Goal: Task Accomplishment & Management: Use online tool/utility

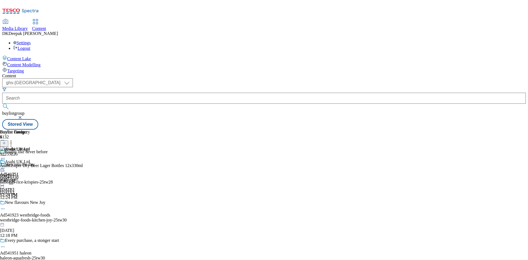
select select "ghs-[GEOGRAPHIC_DATA]"
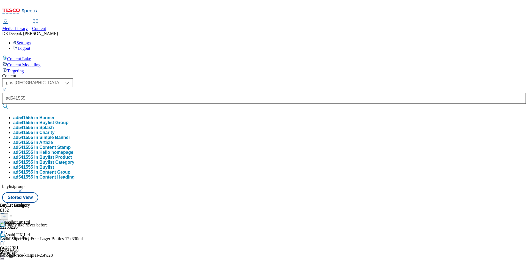
type input "ad541555"
click at [2, 104] on button "submit" at bounding box center [6, 107] width 8 height 6
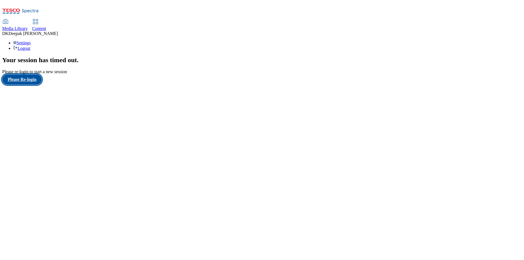
click at [34, 85] on button "Please Re-login" at bounding box center [22, 79] width 40 height 10
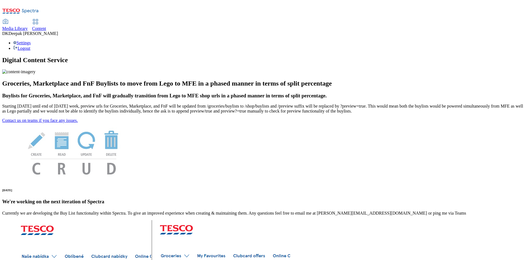
click at [46, 26] on span "Content" at bounding box center [39, 28] width 14 height 5
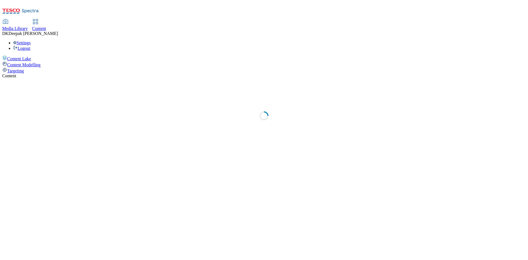
select select "ghs-[GEOGRAPHIC_DATA]"
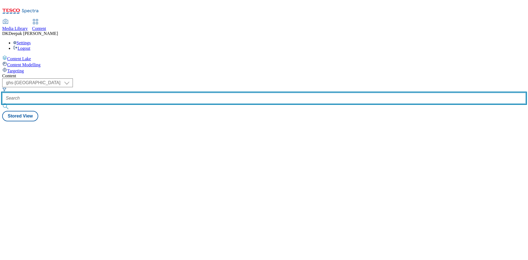
click at [122, 93] on input "text" at bounding box center [264, 98] width 524 height 11
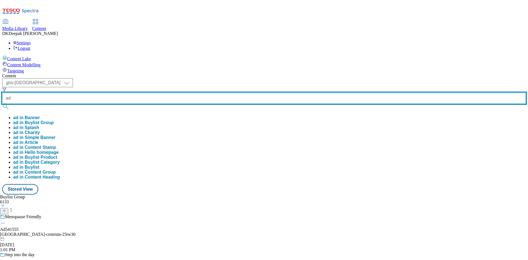
paste input "text"
click at [2, 104] on button "submit" at bounding box center [6, 107] width 8 height 6
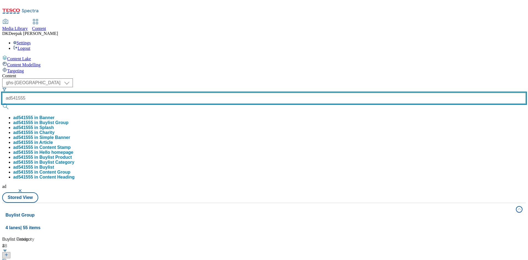
type input "ad541555"
click at [2, 104] on button "submit" at bounding box center [6, 107] width 8 height 6
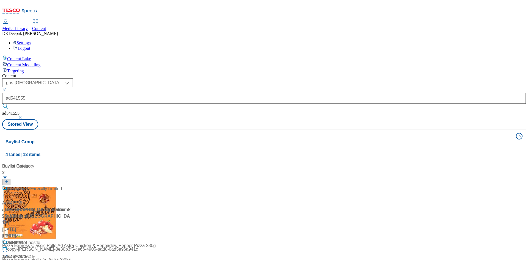
click at [21, 73] on div "Content Lake Content Modelling Targeting" at bounding box center [264, 64] width 524 height 18
click at [71, 206] on div "/ haleon-centrum-25tw30 / haleon" at bounding box center [36, 212] width 69 height 13
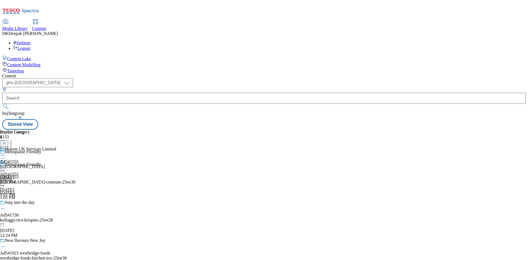
click at [6, 168] on icon at bounding box center [3, 171] width 6 height 6
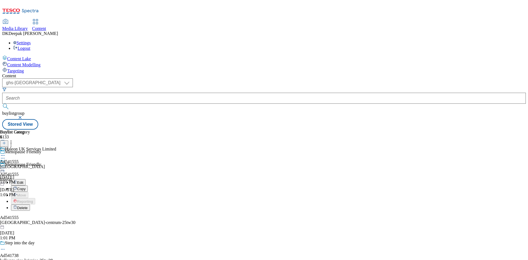
click at [26, 179] on button "Edit" at bounding box center [18, 182] width 15 height 6
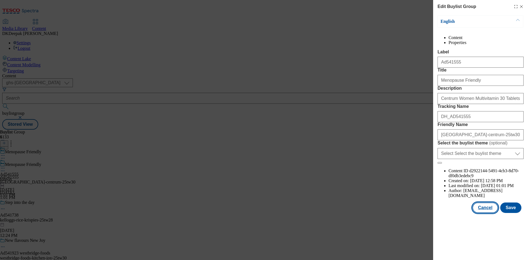
click at [492, 213] on button "Cancel" at bounding box center [485, 208] width 25 height 10
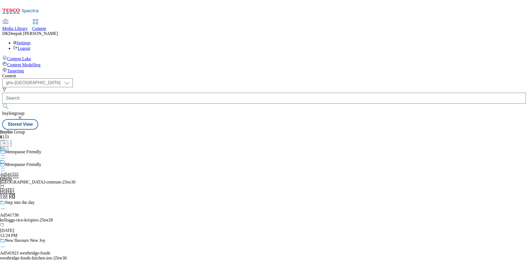
click at [19, 177] on div "haleon" at bounding box center [9, 179] width 19 height 5
click at [6, 165] on icon at bounding box center [3, 168] width 6 height 6
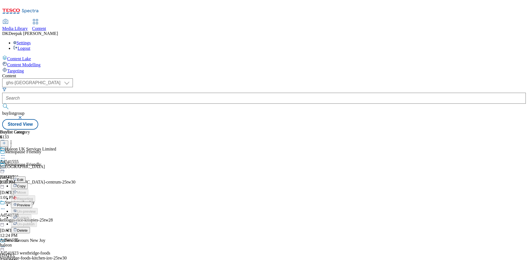
click at [26, 176] on button "Edit" at bounding box center [18, 179] width 15 height 6
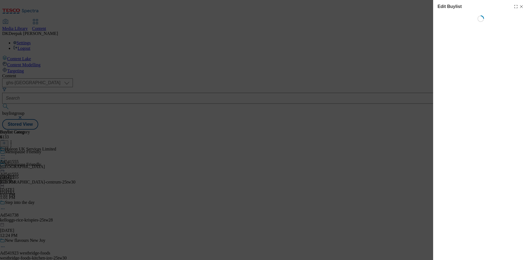
select select "tactical"
select select "supplier funded short term 1-3 weeks"
select select "dunnhumby"
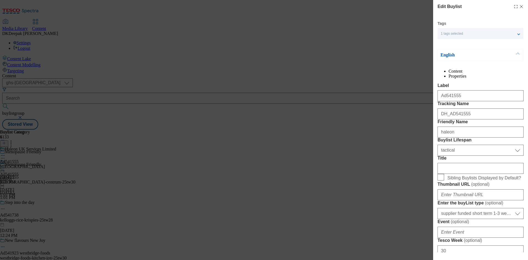
select select "Banner"
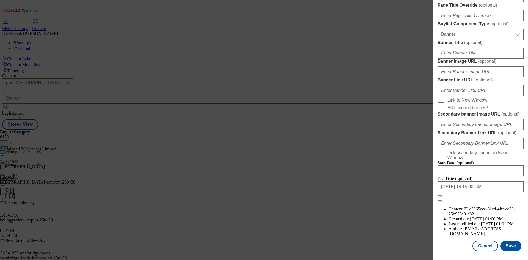
scroll to position [541, 0]
click at [483, 250] on button "Cancel" at bounding box center [485, 246] width 25 height 10
select select "tactical"
select select "supplier funded short term 1-3 weeks"
select select "dunnhumby"
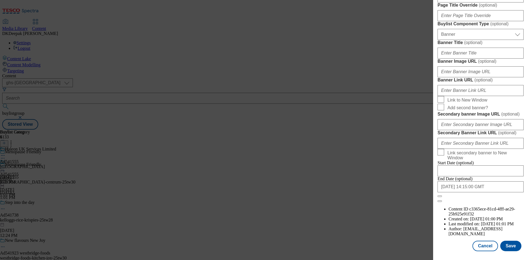
select select "Banner"
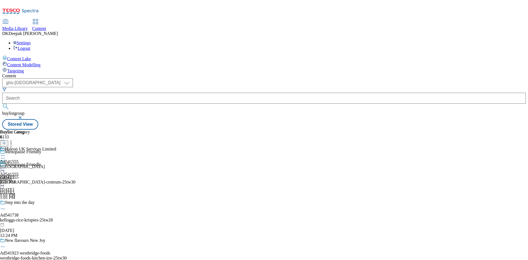
scroll to position [417, 0]
click at [56, 164] on div "haleon-centrum" at bounding box center [28, 166] width 56 height 5
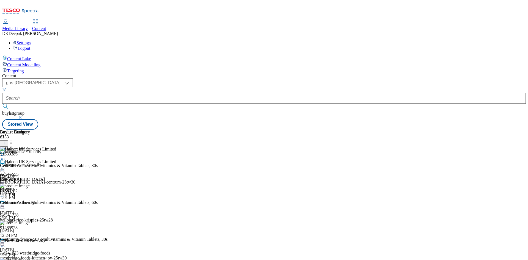
click at [6, 165] on icon at bounding box center [3, 168] width 6 height 6
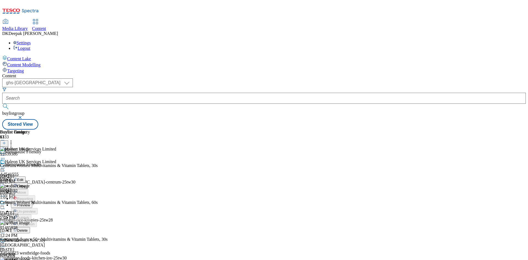
click at [26, 176] on button "Edit" at bounding box center [18, 179] width 15 height 6
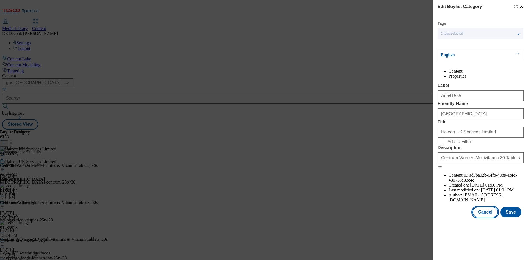
click at [482, 217] on button "Cancel" at bounding box center [485, 212] width 25 height 10
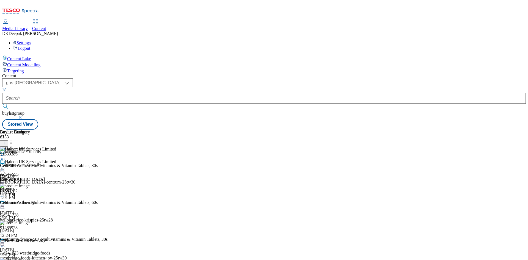
click at [6, 165] on icon at bounding box center [3, 168] width 6 height 6
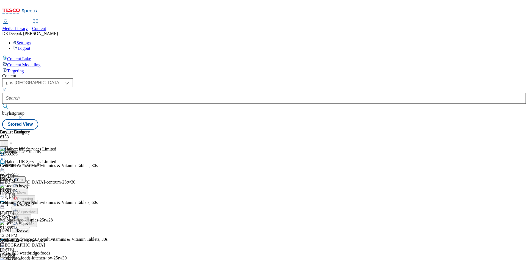
click at [30, 203] on span "Preview" at bounding box center [23, 205] width 13 height 4
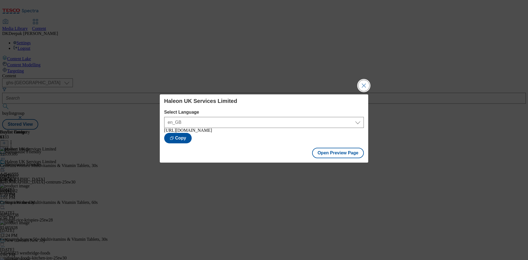
click at [366, 84] on button "Close Modal" at bounding box center [364, 85] width 11 height 11
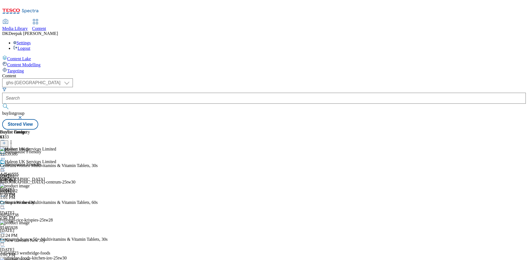
click at [3, 168] on circle at bounding box center [2, 168] width 1 height 1
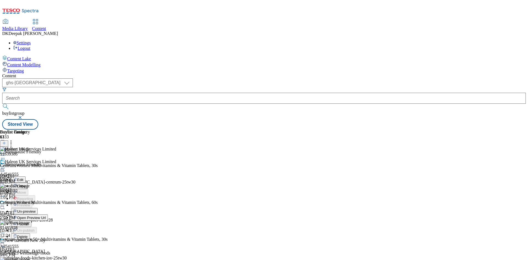
click at [46, 216] on span "Open Preview Url" at bounding box center [31, 218] width 29 height 4
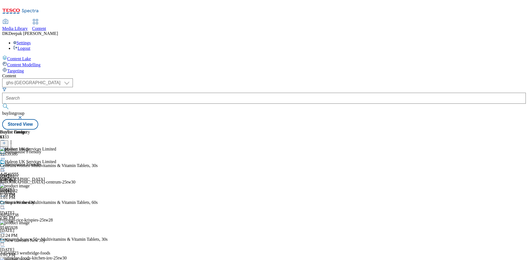
click at [6, 165] on icon at bounding box center [3, 168] width 6 height 6
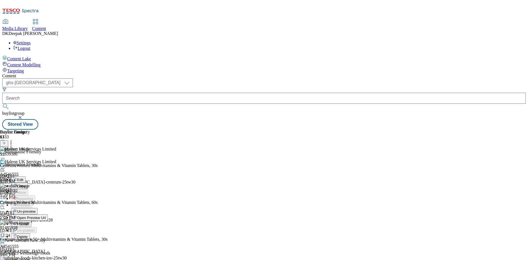
click at [29, 222] on span "Publish" at bounding box center [23, 224] width 12 height 4
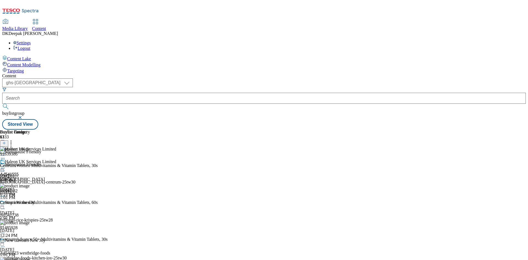
click at [6, 165] on icon at bounding box center [3, 168] width 6 height 6
